Goal: Check status: Check status

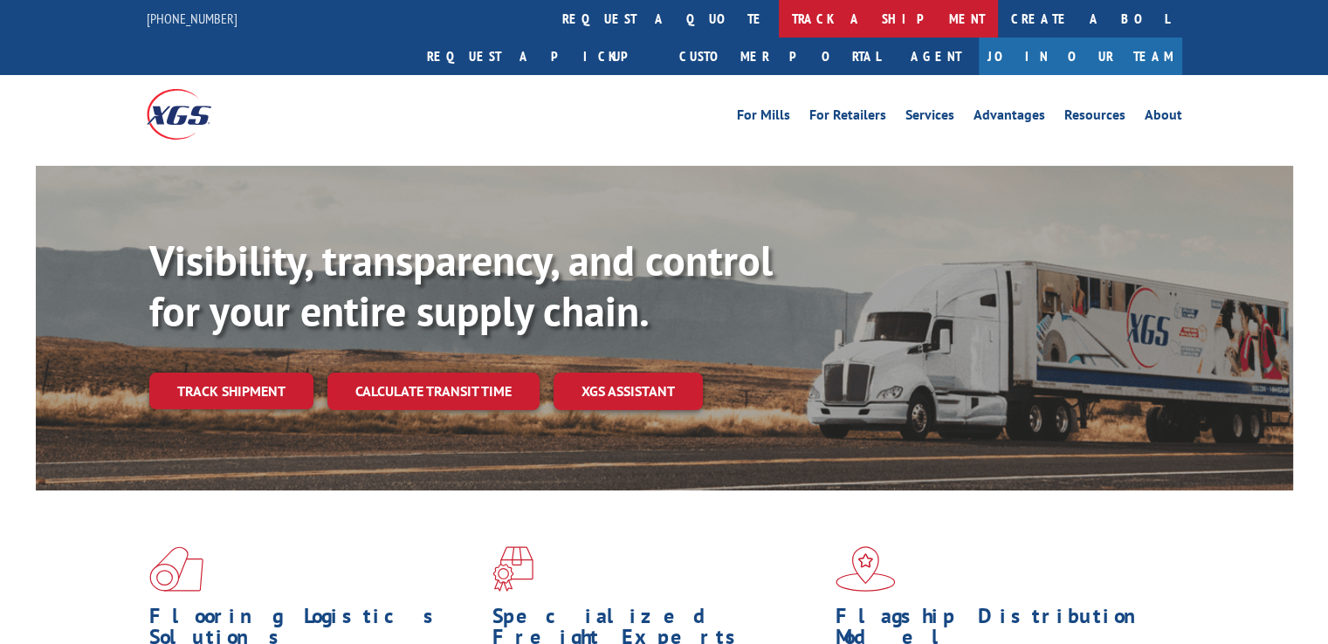
click at [779, 20] on link "track a shipment" at bounding box center [888, 19] width 219 height 38
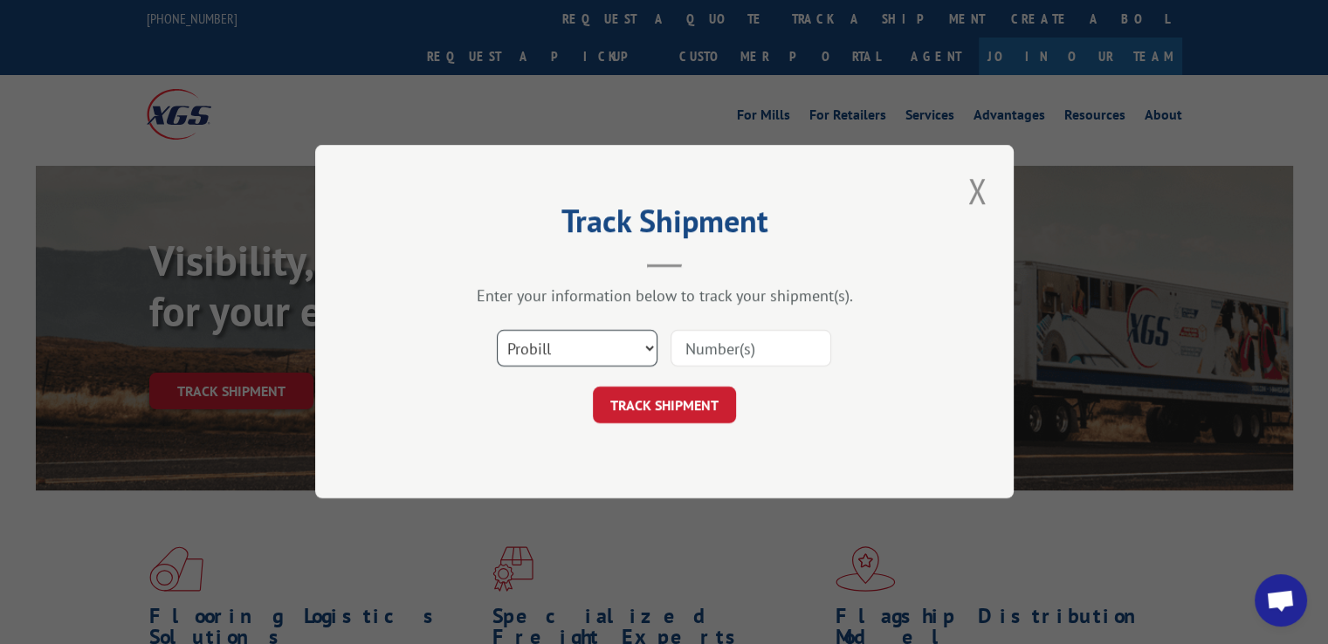
click at [644, 350] on select "Select category... Probill BOL PO" at bounding box center [577, 349] width 161 height 37
select select "po"
click at [497, 331] on select "Select category... Probill BOL PO" at bounding box center [577, 349] width 161 height 37
click at [683, 355] on input at bounding box center [750, 349] width 161 height 37
paste input "293946985"
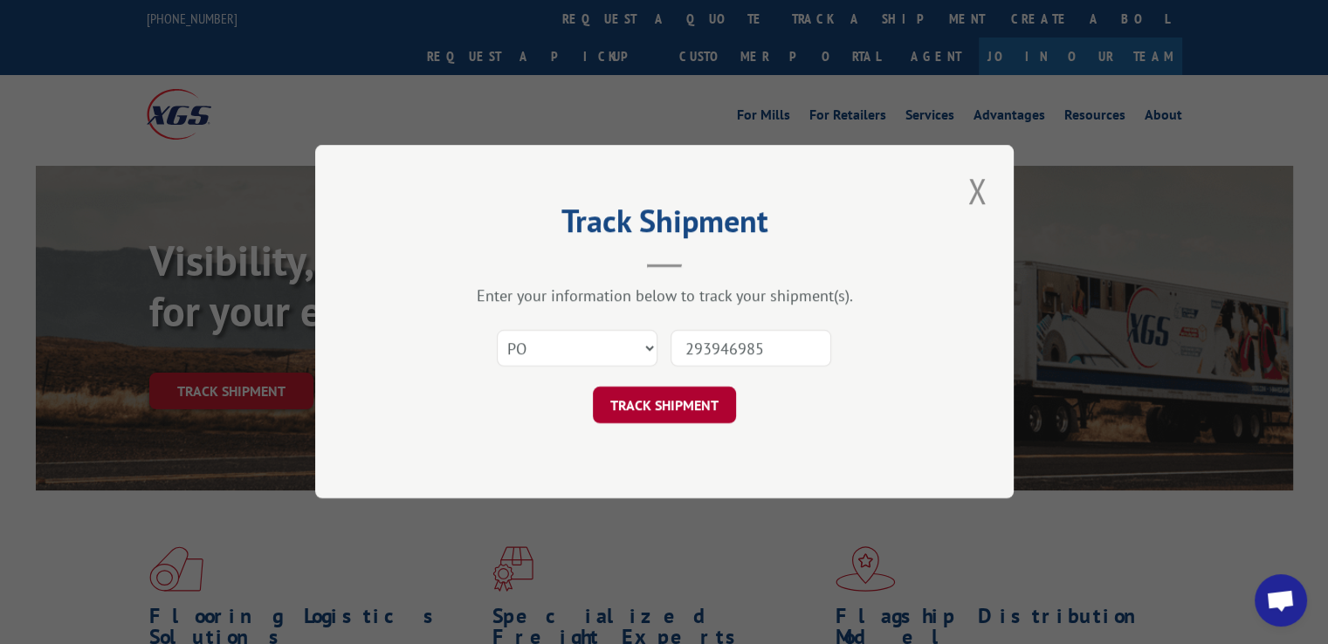
type input "293946985"
click at [653, 407] on button "TRACK SHIPMENT" at bounding box center [664, 406] width 143 height 37
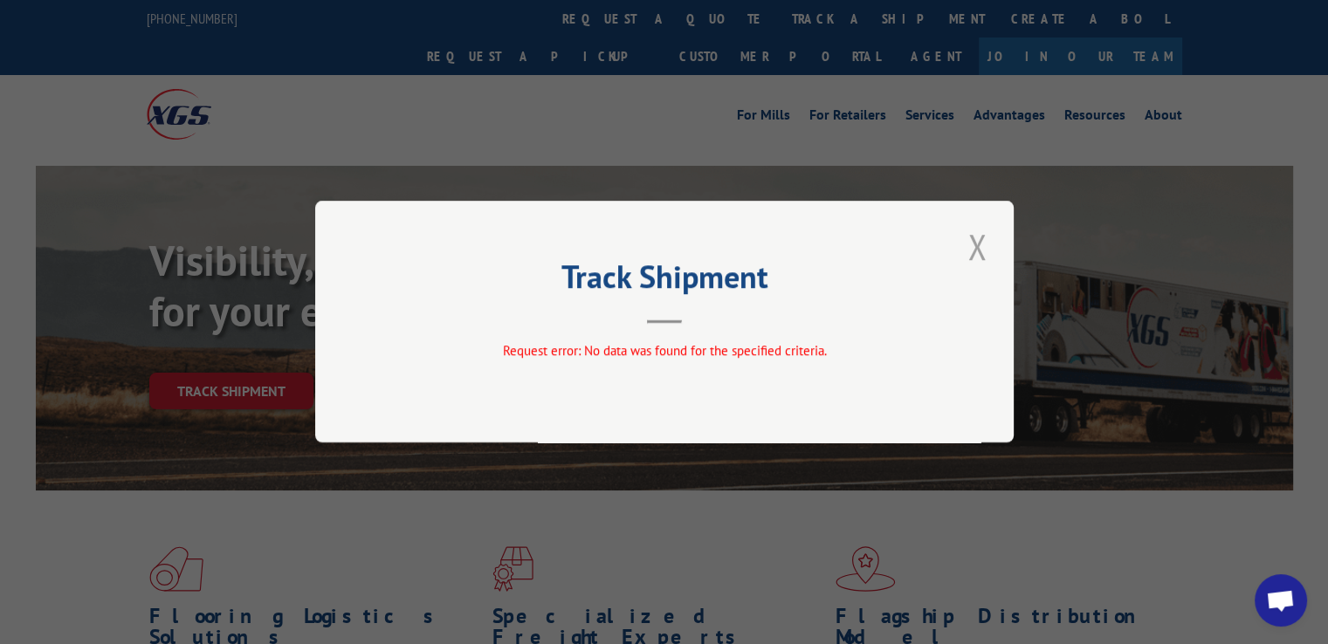
click at [967, 250] on button "Close modal" at bounding box center [977, 247] width 30 height 48
